Goal: Find specific page/section: Find specific page/section

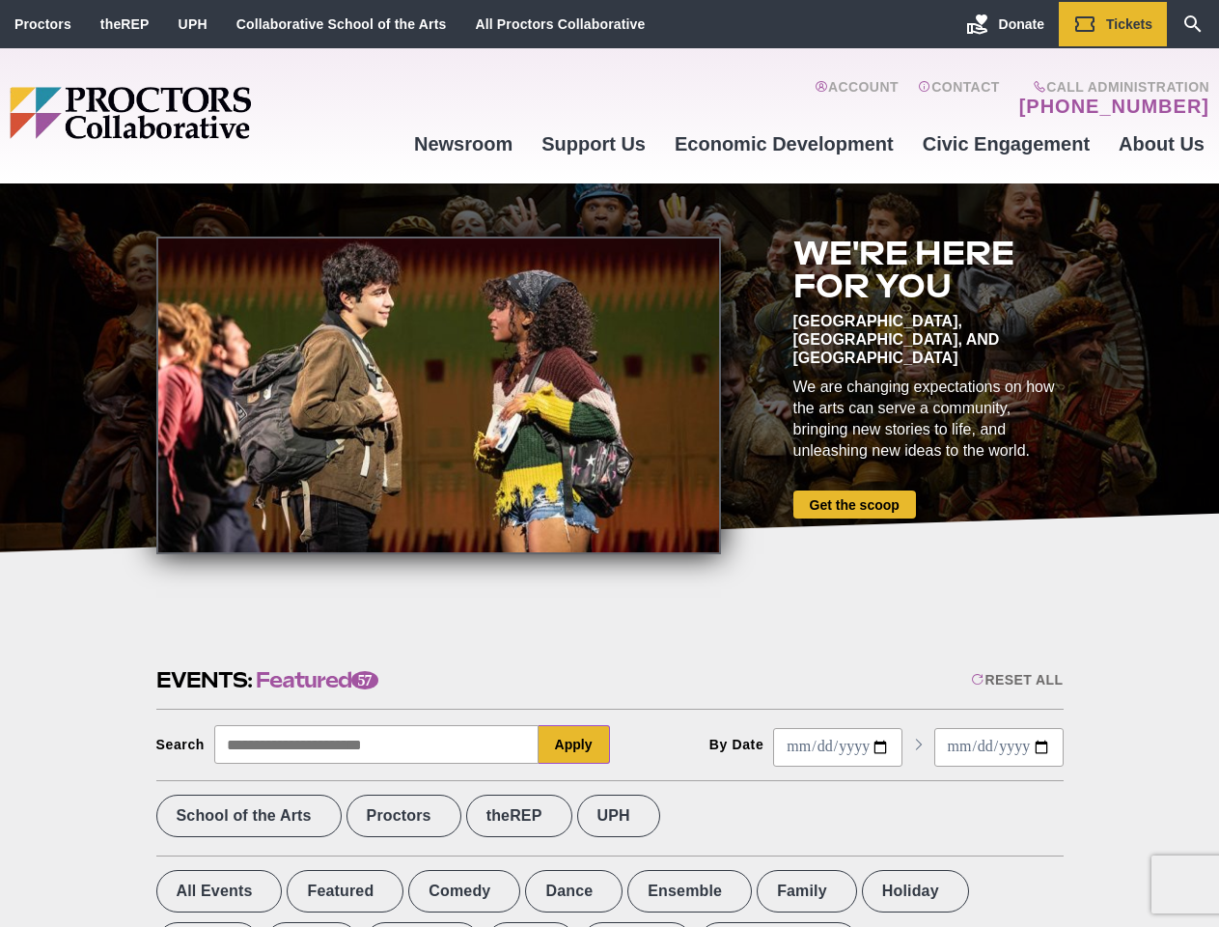
click at [609, 463] on div at bounding box center [438, 395] width 565 height 318
click at [1015, 679] on div "Reset All" at bounding box center [1017, 679] width 92 height 15
click at [574, 744] on button "Apply" at bounding box center [574, 744] width 71 height 39
